Goal: Task Accomplishment & Management: Manage account settings

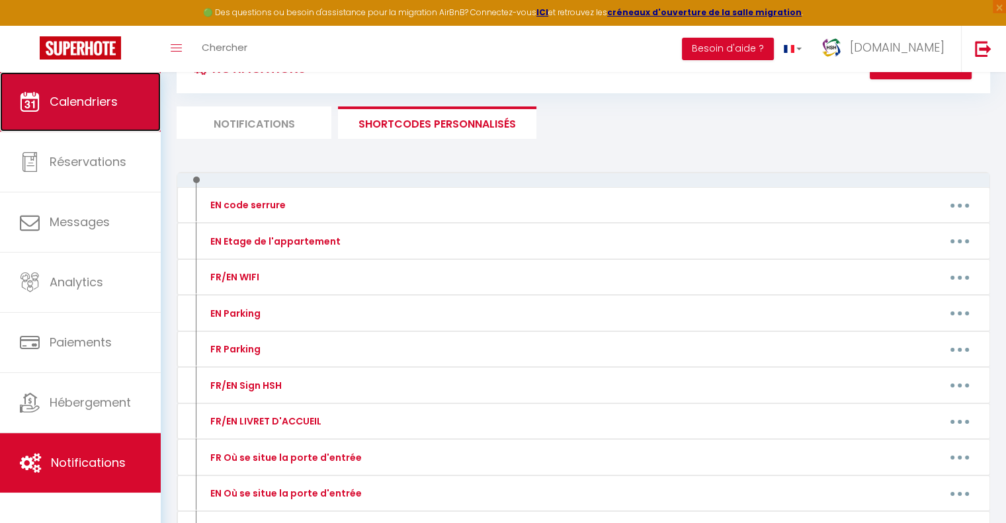
click at [118, 116] on link "Calendriers" at bounding box center [80, 102] width 161 height 60
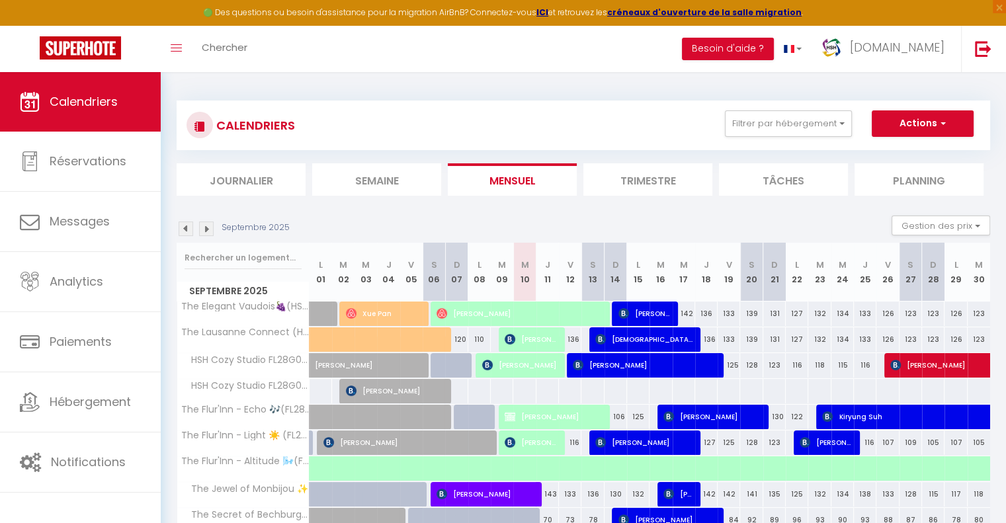
scroll to position [72, 0]
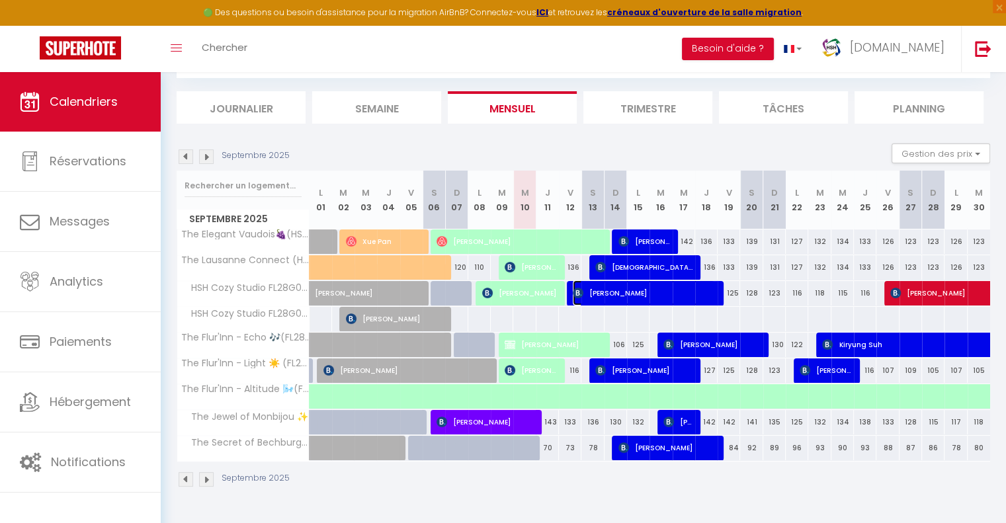
click at [589, 296] on span "Jia JingBo" at bounding box center [644, 292] width 142 height 25
select select "OK"
select select "KO"
select select "0"
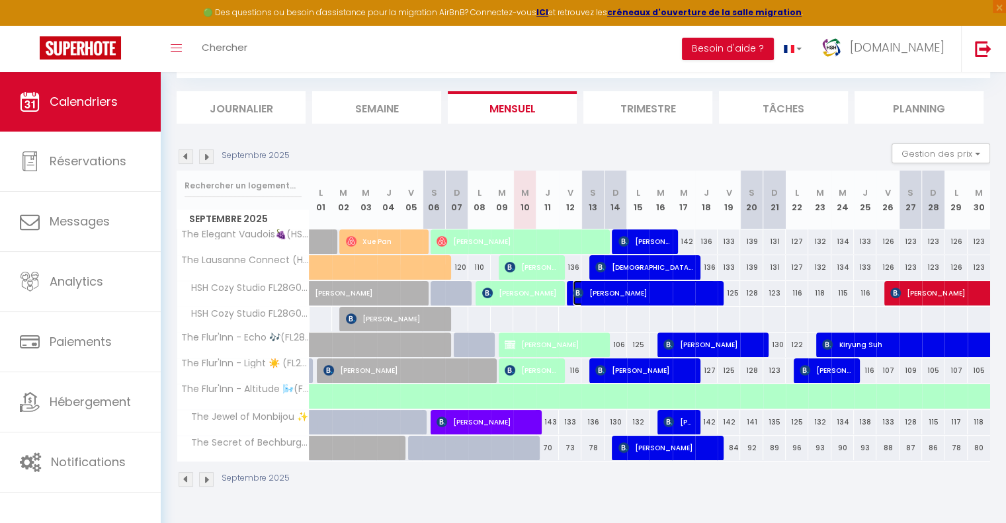
select select "1"
select select
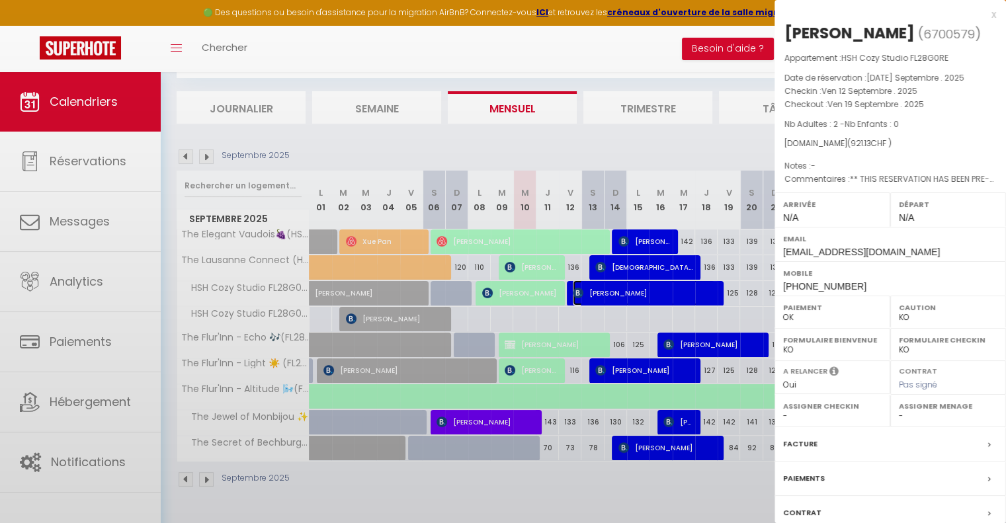
select select "47597"
select select "51463"
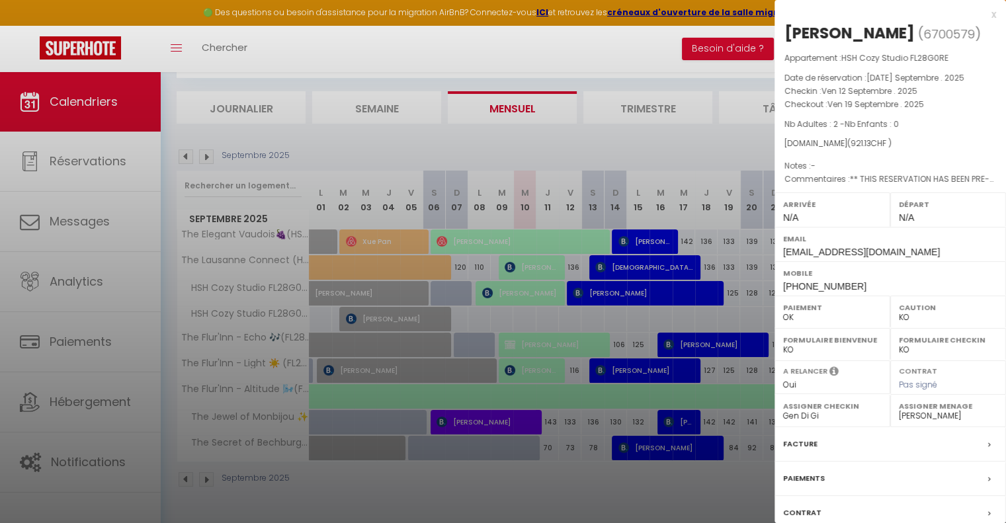
click at [653, 294] on div at bounding box center [503, 261] width 1006 height 523
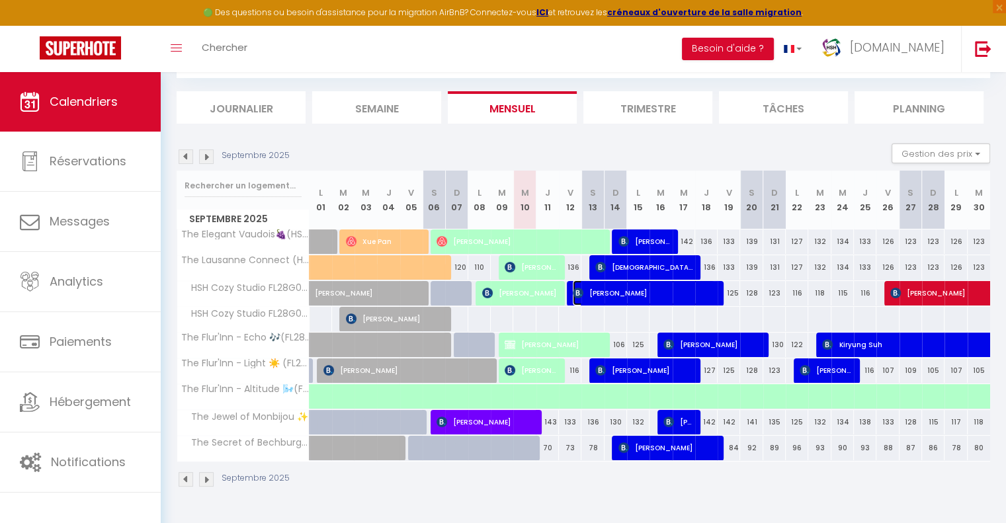
click at [653, 294] on span "Jia JingBo" at bounding box center [644, 292] width 142 height 25
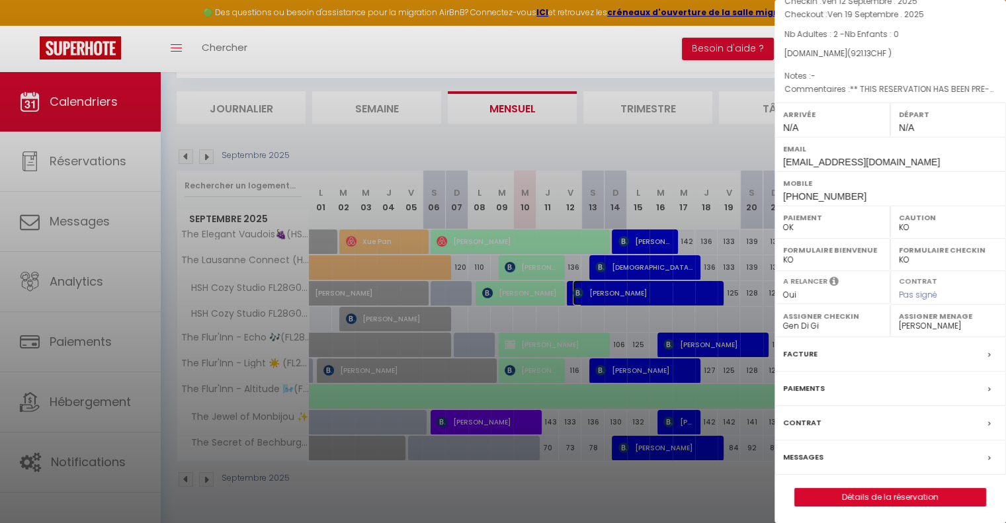
scroll to position [91, 0]
click at [803, 454] on label "Messages" at bounding box center [803, 457] width 40 height 14
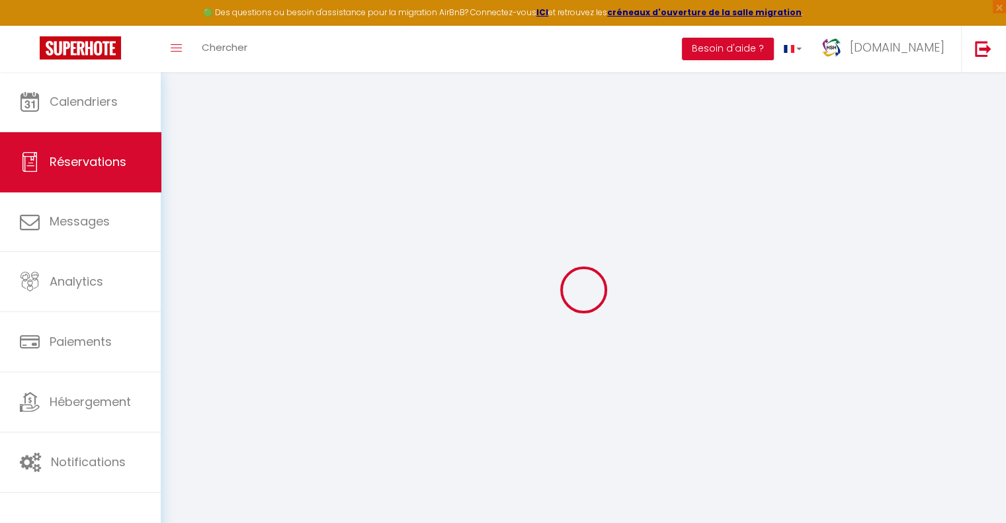
select select
checkbox input "false"
select select
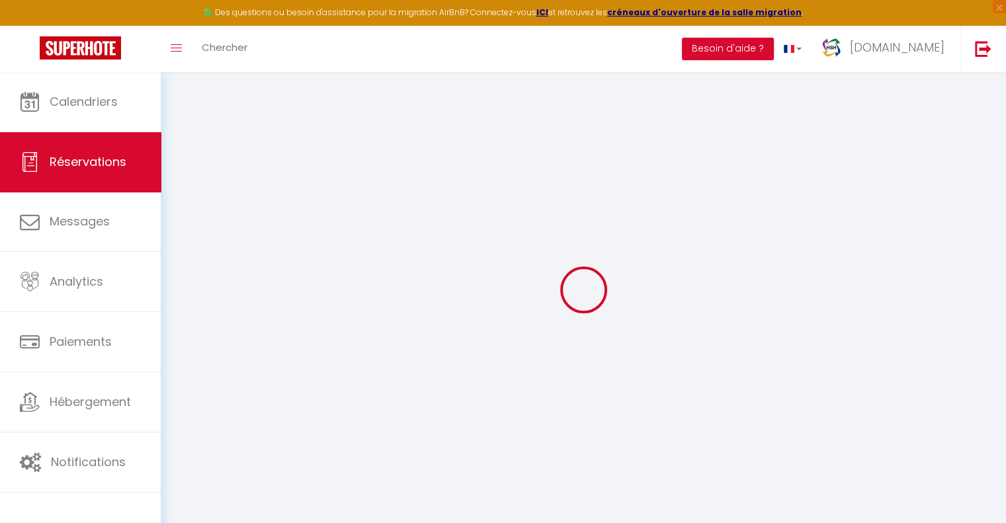
checkbox input "false"
type textarea "** THIS RESERVATION HAS BEEN PRE-PAID ** Reservation has a cancellation grace p…"
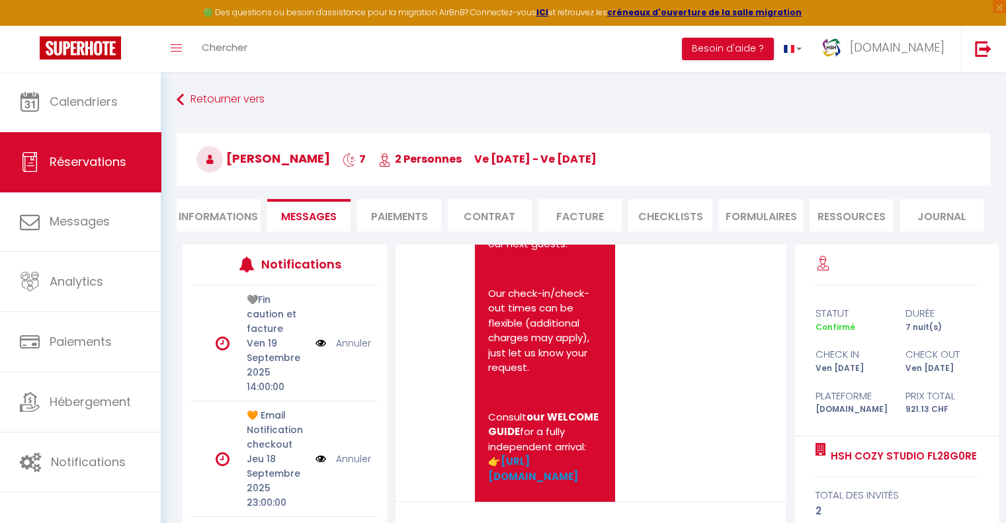
scroll to position [1476, 0]
